Goal: Register for event/course

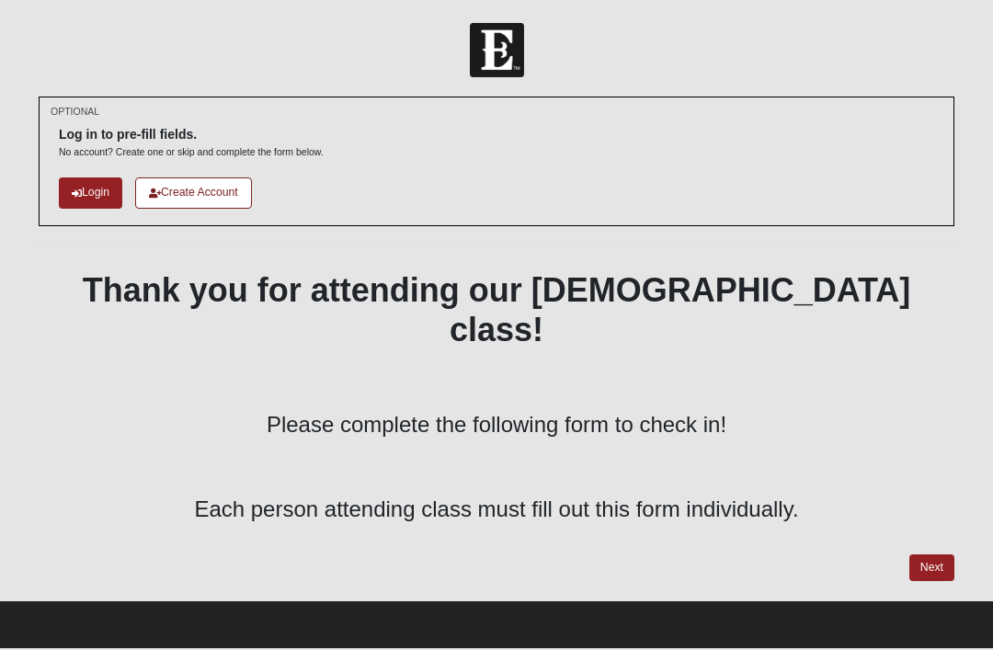
click at [931, 555] on link "Next" at bounding box center [932, 568] width 45 height 27
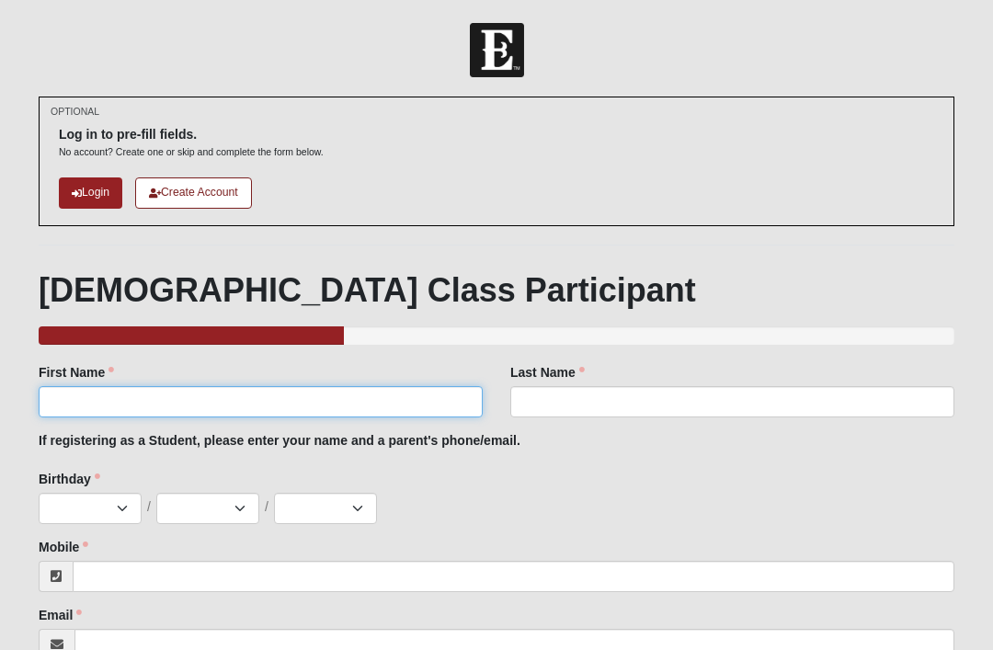
click at [359, 398] on input "First Name" at bounding box center [261, 401] width 444 height 31
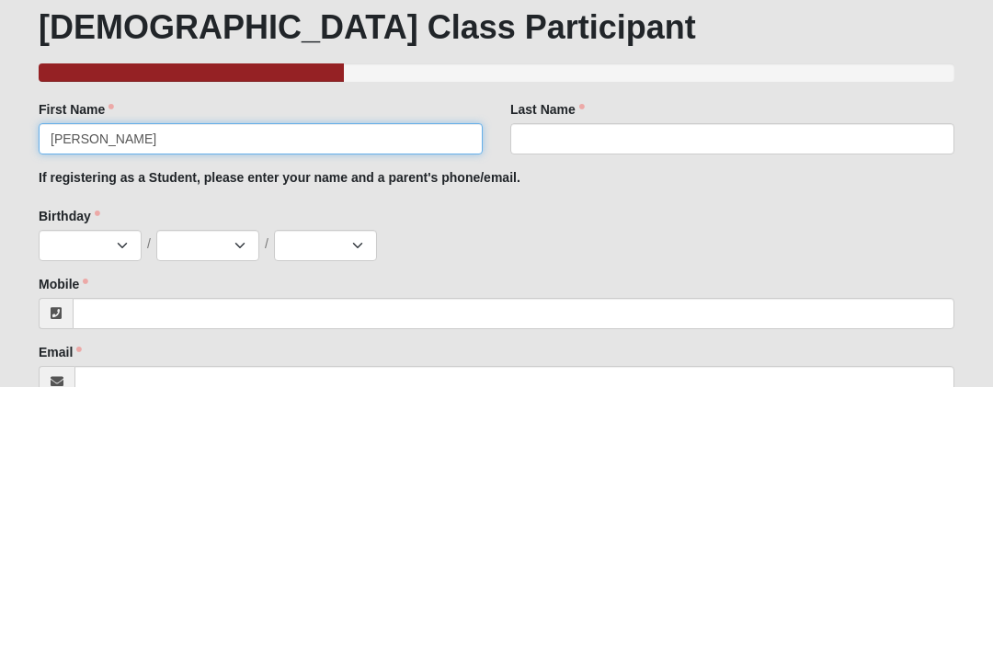
type input "[PERSON_NAME]"
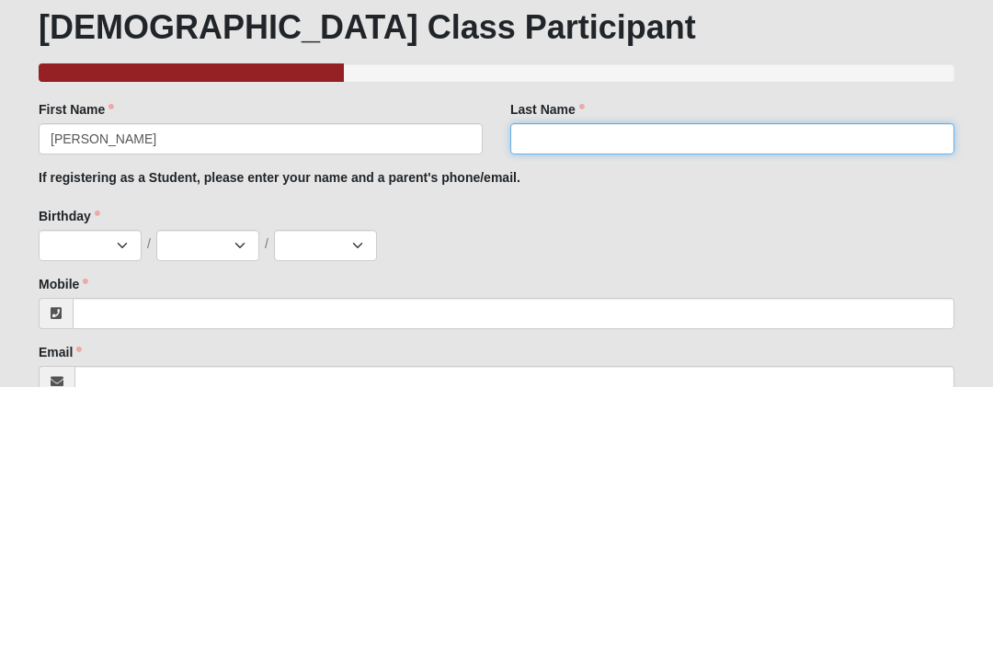
click at [656, 386] on input "Last Name" at bounding box center [732, 401] width 444 height 31
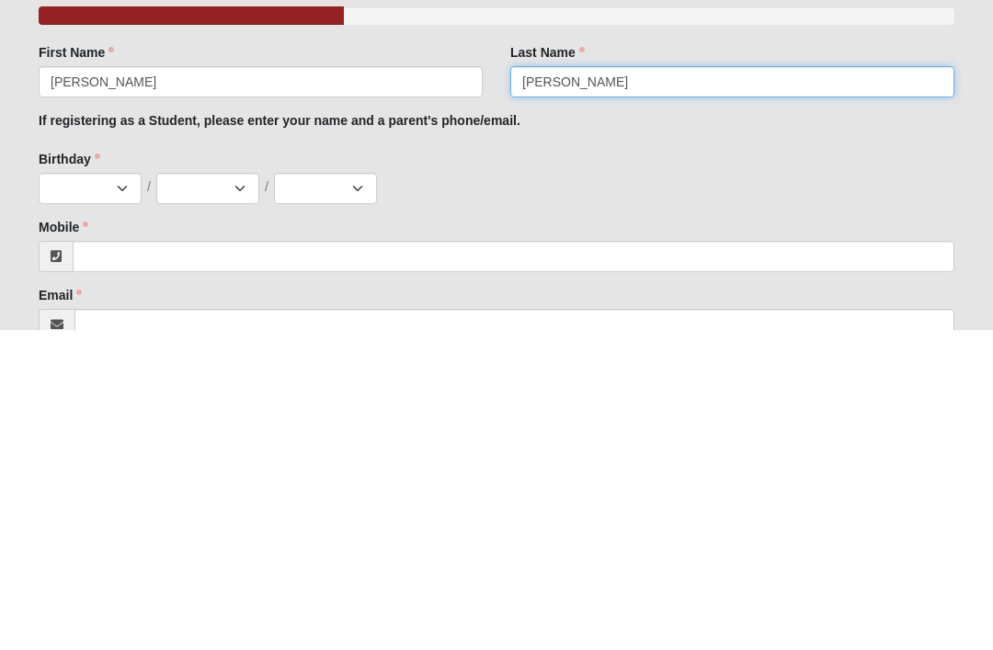
type input "[PERSON_NAME]"
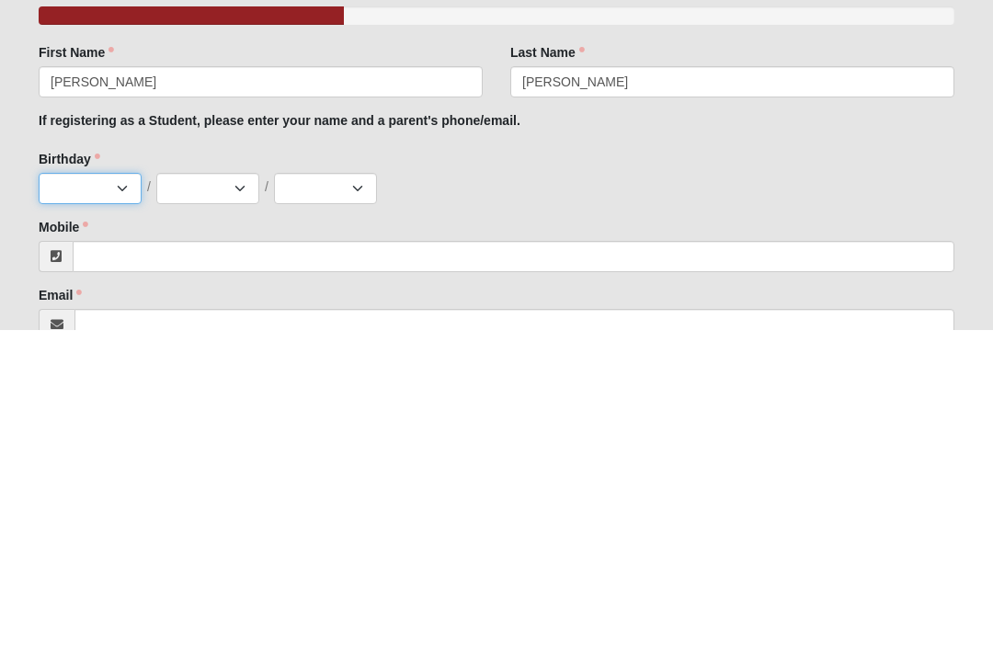
click at [121, 493] on select "Jan Feb Mar Apr May Jun [DATE] Aug Sep Oct Nov Dec" at bounding box center [90, 508] width 103 height 31
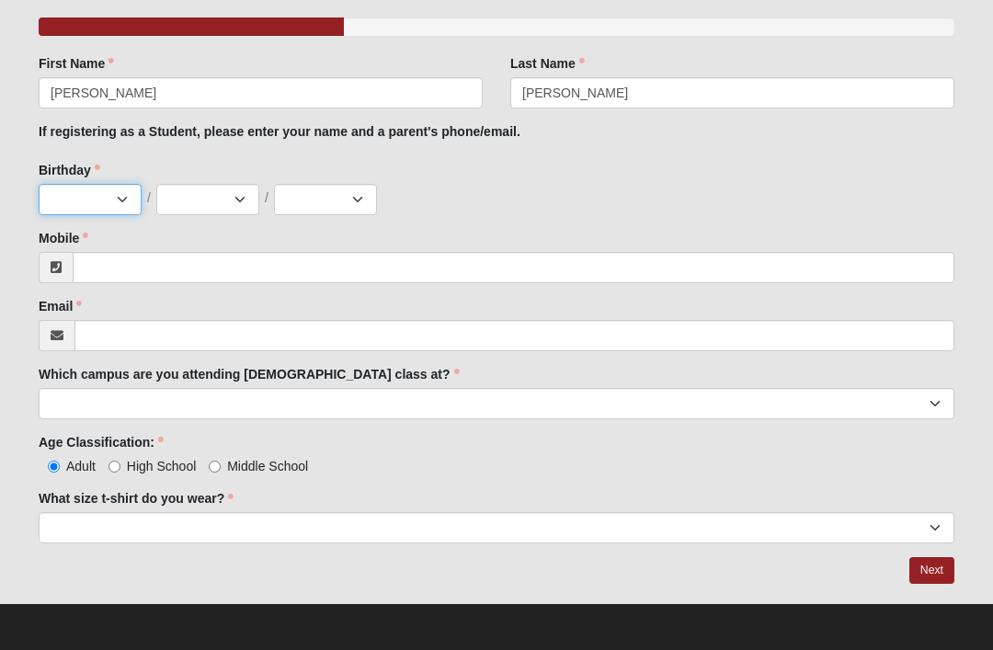
select select "2"
click at [220, 205] on select "1 2 3 4 5 6 7 8 9 10 11 12 13 14 15 16 17 18 19 20 21 22 23 24 25 26 27 28 29 3…" at bounding box center [207, 199] width 103 height 31
click at [237, 200] on select "1 2 3 4 5 6 7 8 9 10 11 12 13 14 15 16 17 18 19 20 21 22 23 24 25 26 27 28 29 3…" at bounding box center [207, 199] width 103 height 31
select select "14"
click at [366, 199] on select "2025 2024 2023 2022 2021 2020 2019 2018 2017 2016 2015 2014 2013 2012 2011 2010…" at bounding box center [325, 199] width 103 height 31
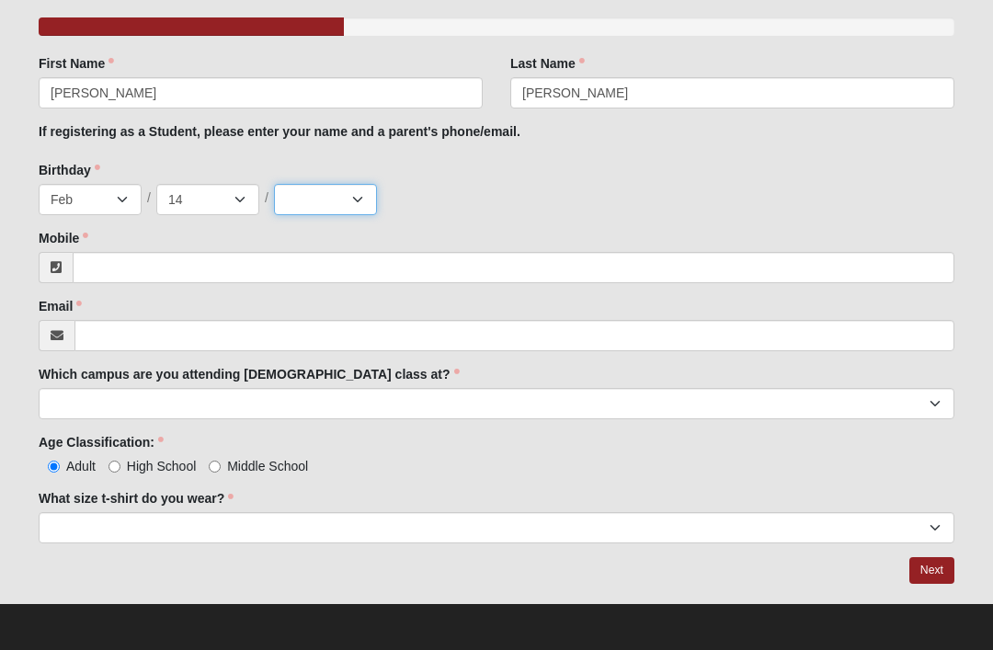
select select "1992"
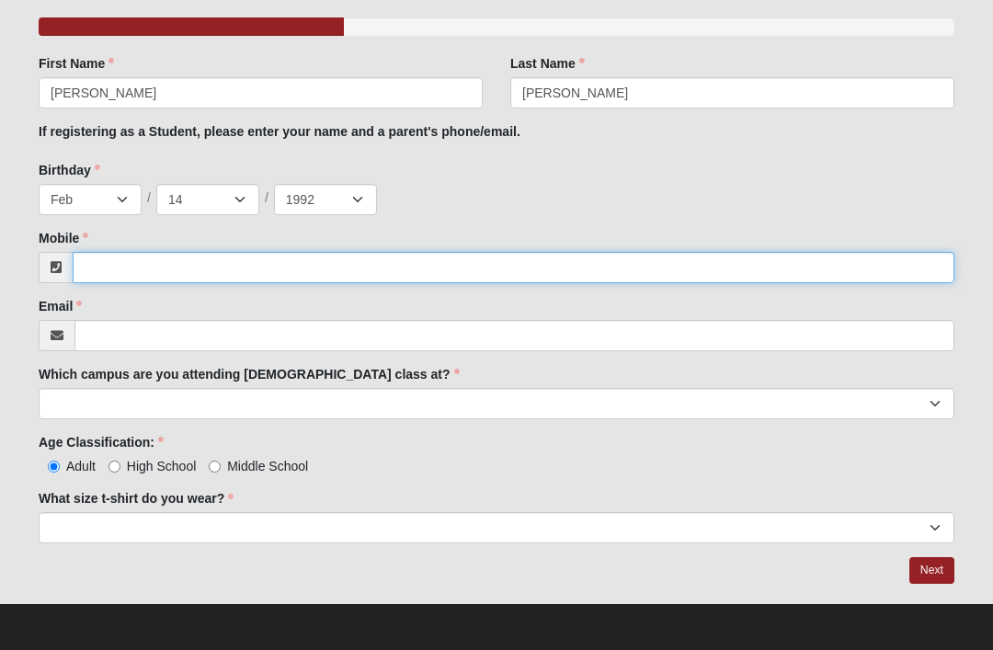
click at [301, 261] on input "Mobile" at bounding box center [514, 267] width 882 height 31
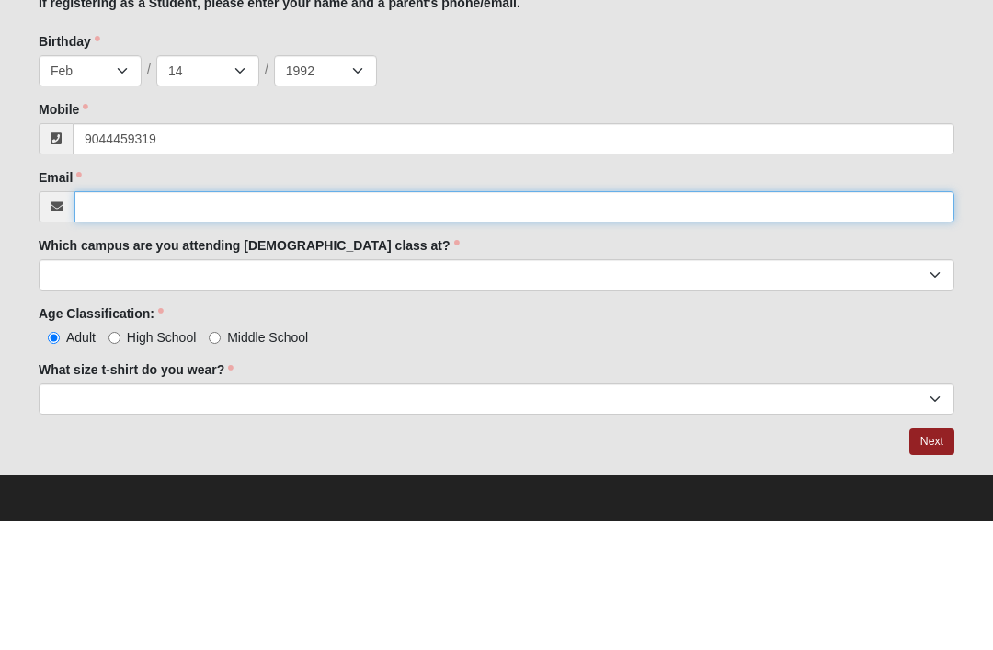
click at [466, 320] on input "Email" at bounding box center [514, 335] width 880 height 31
type input "[PHONE_NUMBER]"
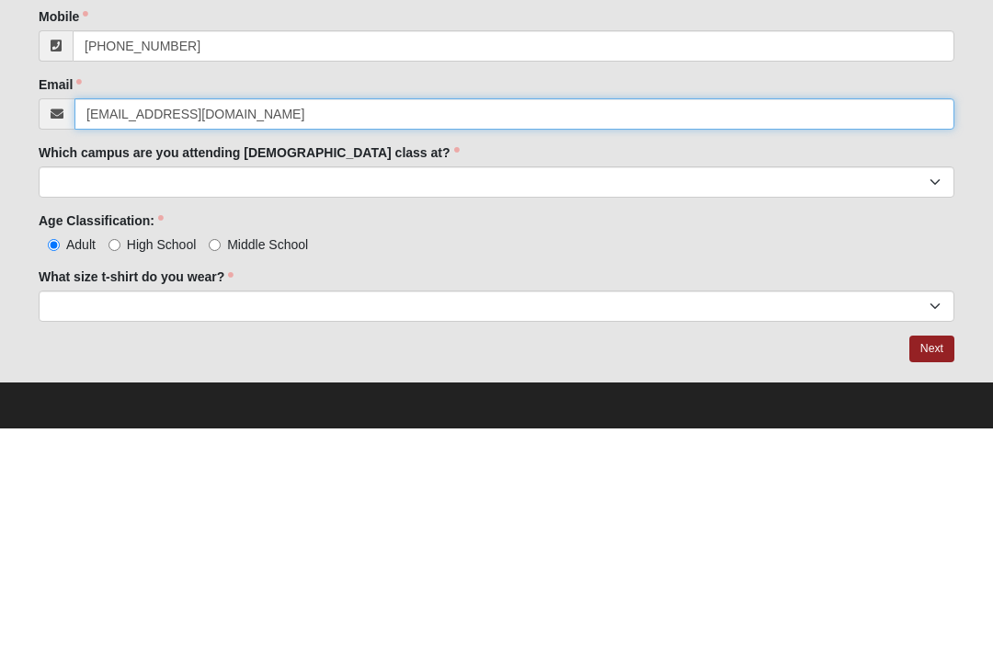
type input "[EMAIL_ADDRESS][DOMAIN_NAME]"
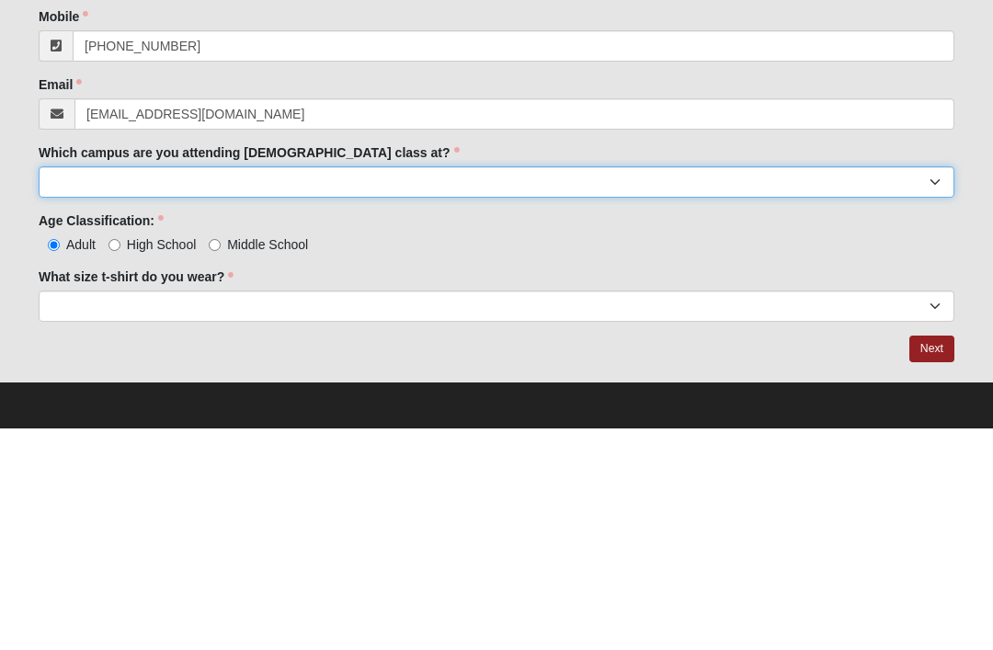
click at [557, 388] on select "Arlington Baymeadows Eleven22 Online [PERSON_NAME][GEOGRAPHIC_DATA] Jesup [GEOG…" at bounding box center [497, 403] width 916 height 31
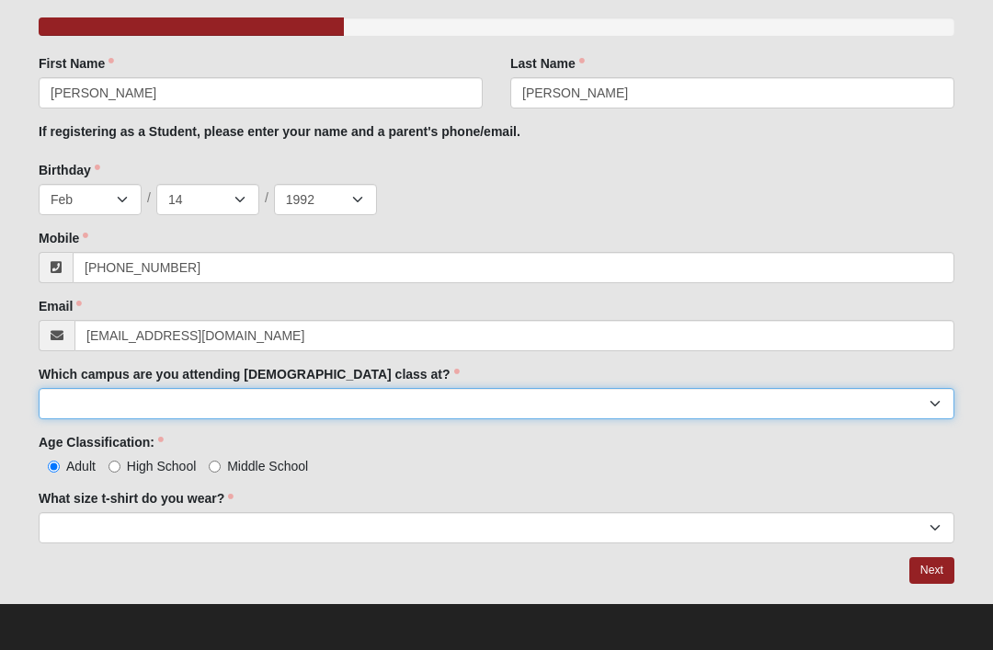
select select "15"
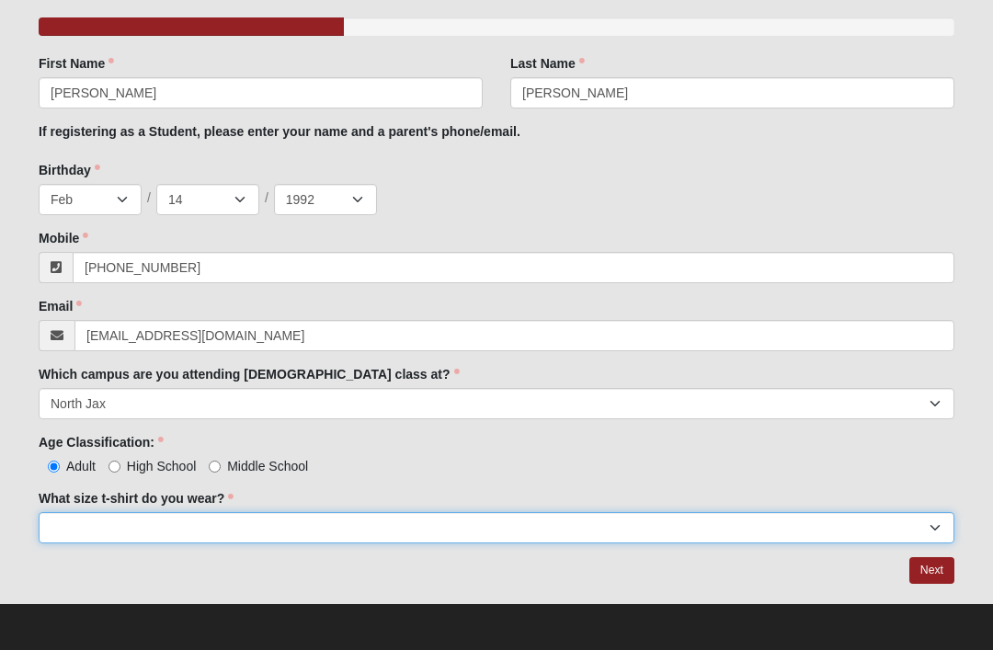
click at [647, 532] on select "Small Medium Large XL 2XL 3XL" at bounding box center [497, 527] width 916 height 31
select select "Large"
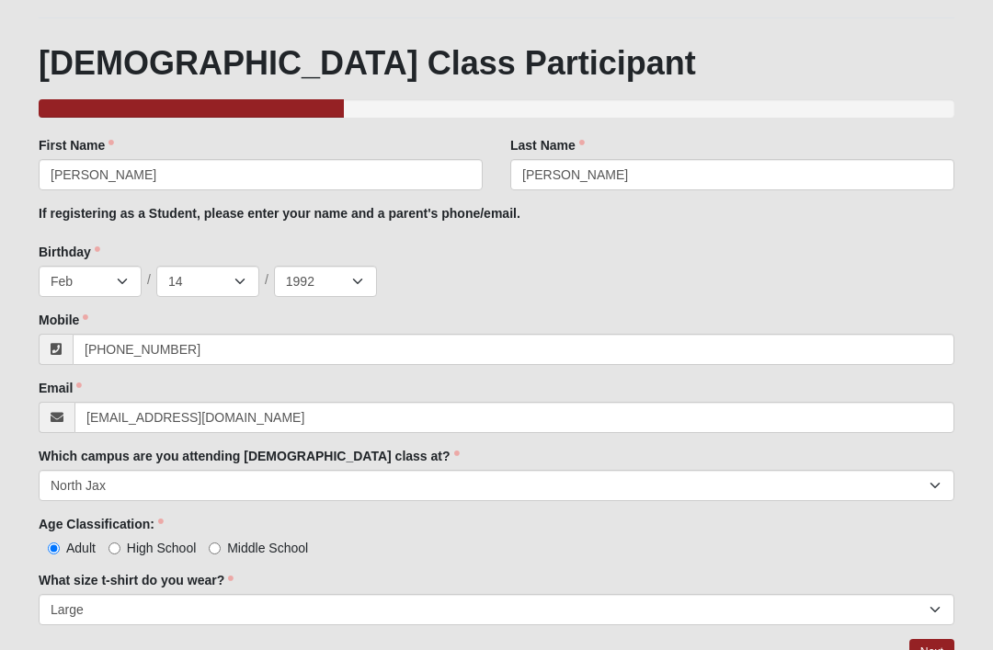
scroll to position [250, 0]
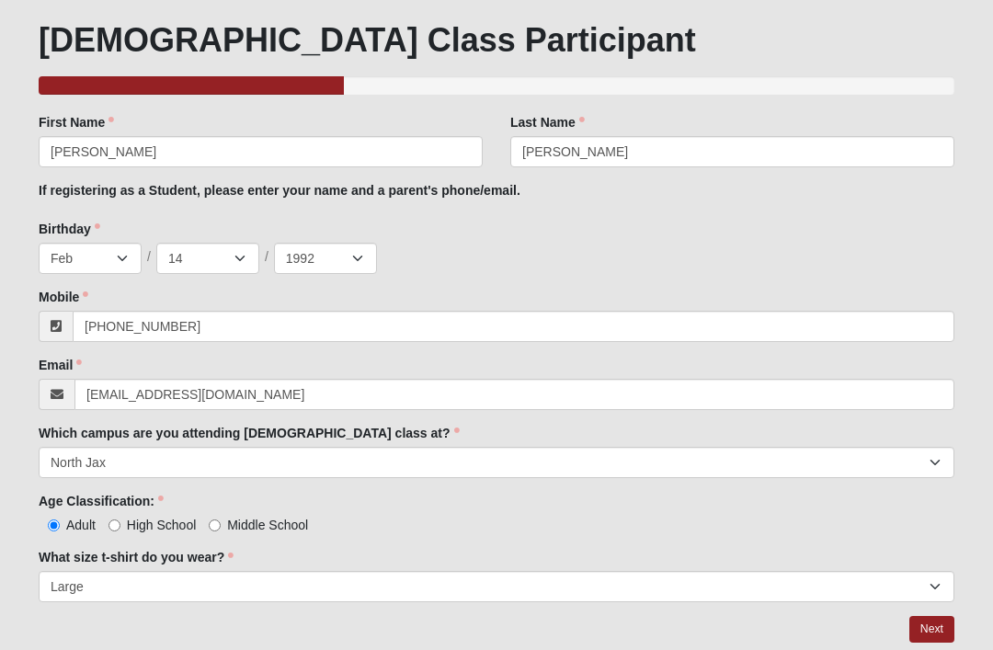
click at [940, 627] on link "Next" at bounding box center [932, 629] width 45 height 27
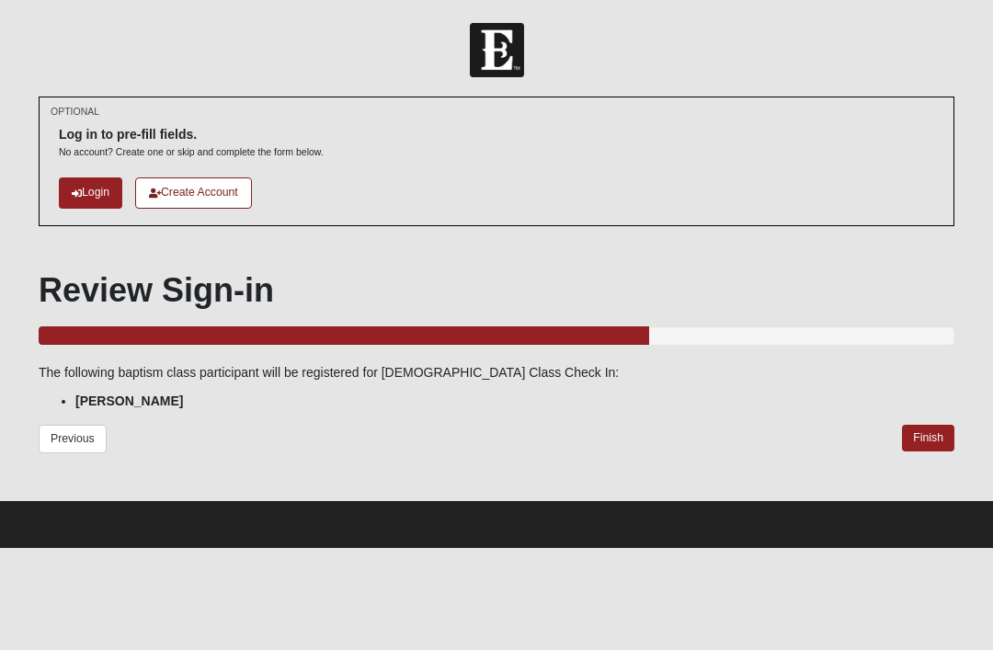
click at [936, 440] on link "Finish" at bounding box center [928, 438] width 52 height 27
